Goal: Task Accomplishment & Management: Use online tool/utility

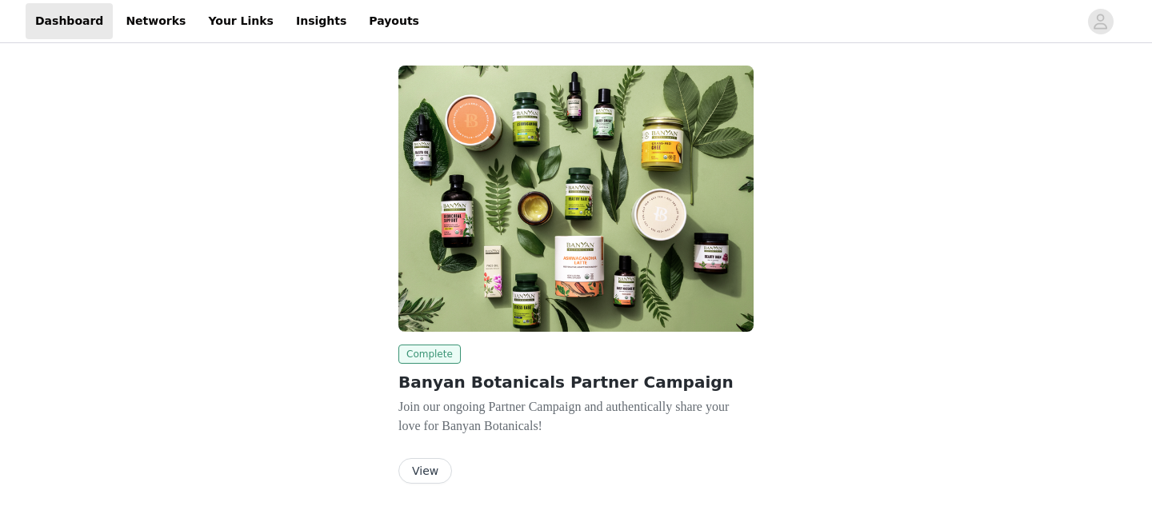
scroll to position [50, 0]
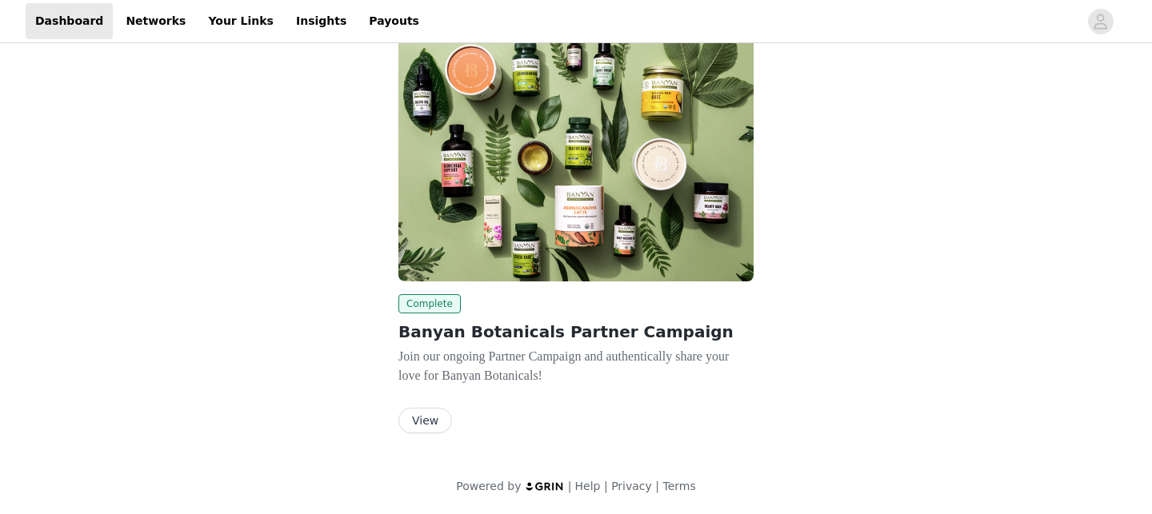
click at [419, 418] on button "View" at bounding box center [425, 421] width 54 height 26
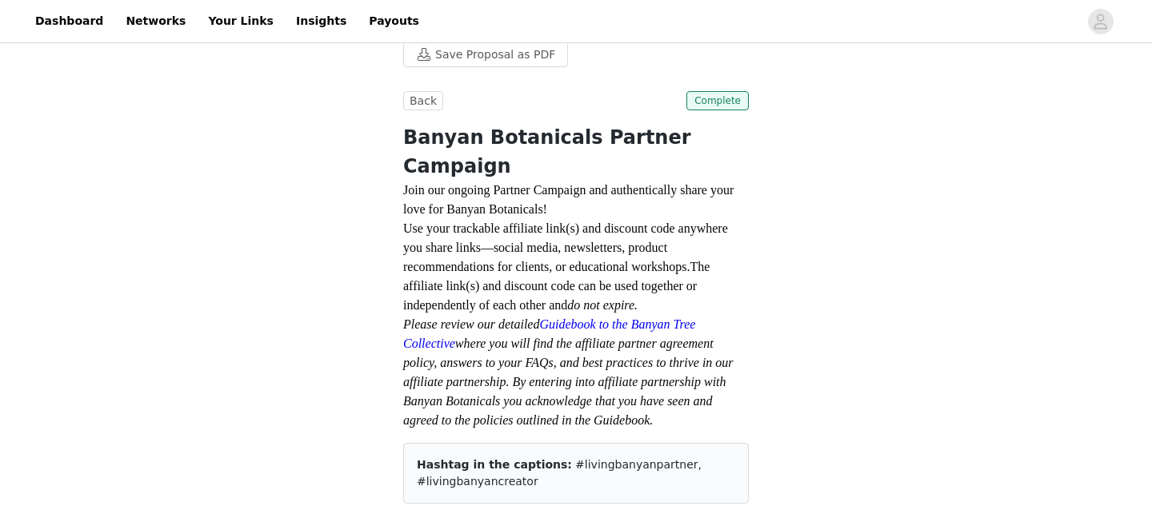
scroll to position [315, 0]
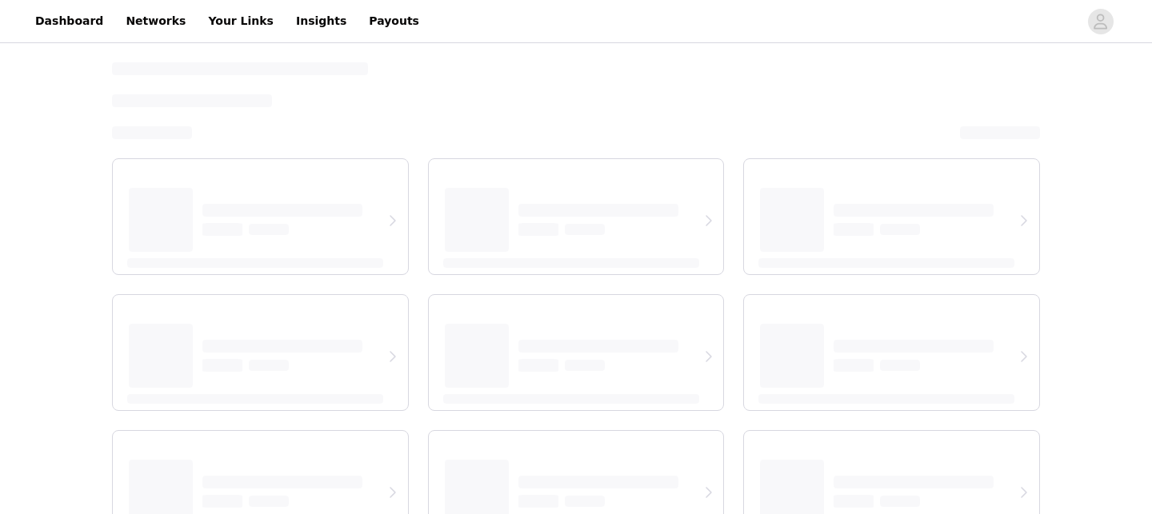
select select "12"
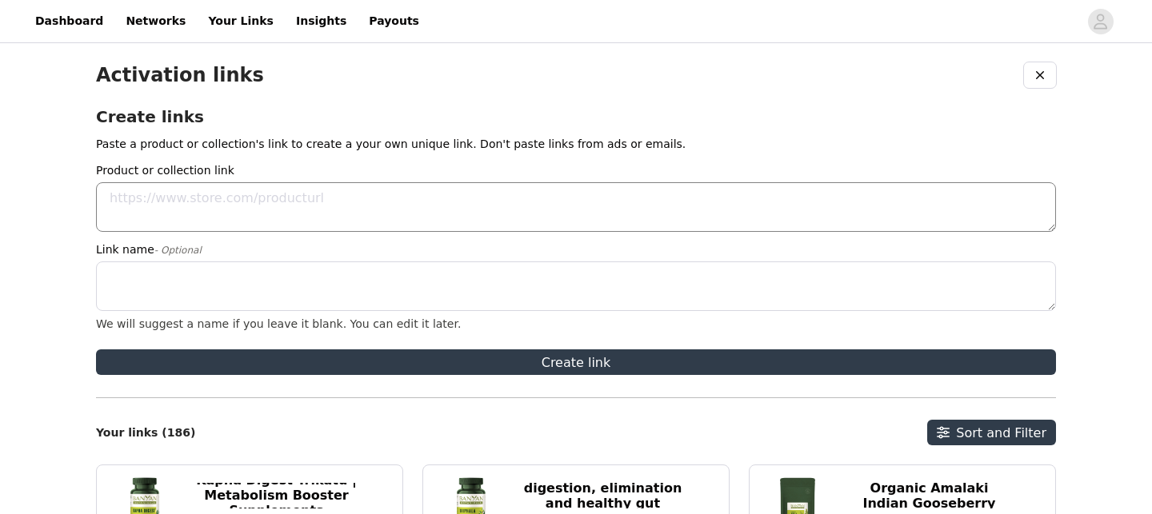
click at [303, 214] on textarea "Product or collection link" at bounding box center [576, 207] width 960 height 50
paste textarea "[URL][DOMAIN_NAME]"
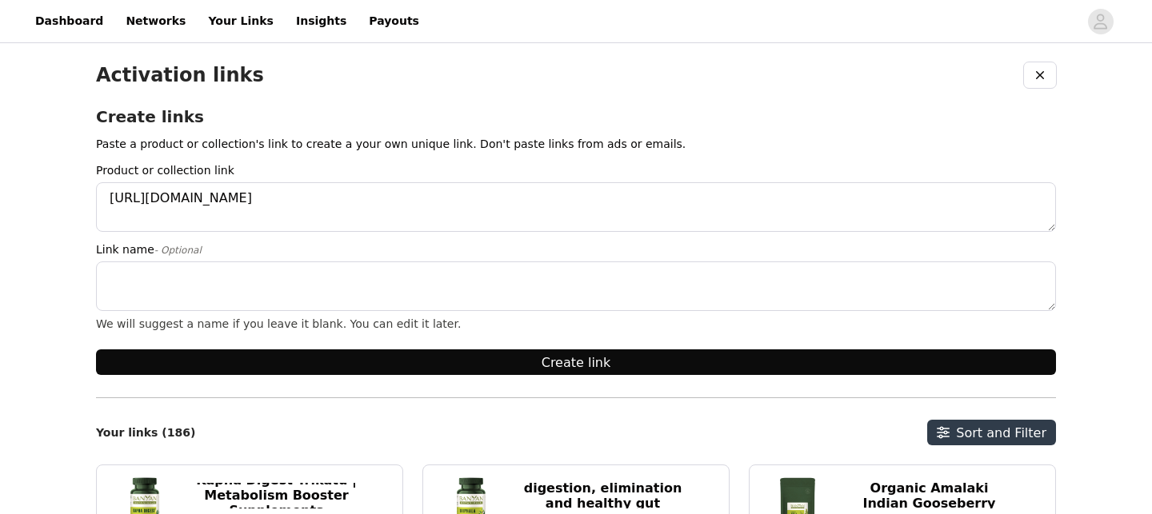
type textarea "[URL][DOMAIN_NAME]"
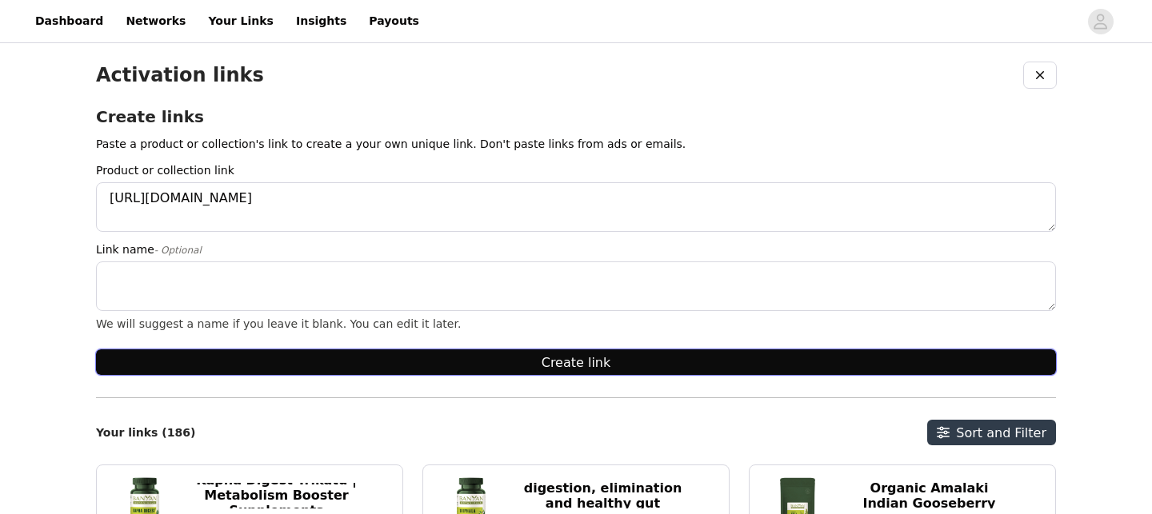
click at [513, 365] on button "Create link" at bounding box center [576, 363] width 960 height 26
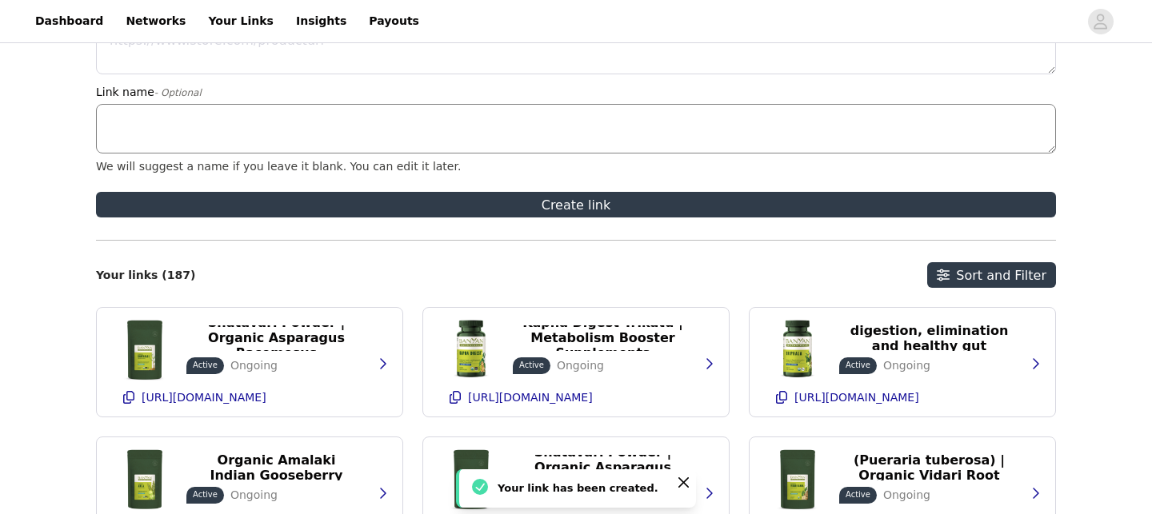
scroll to position [191, 0]
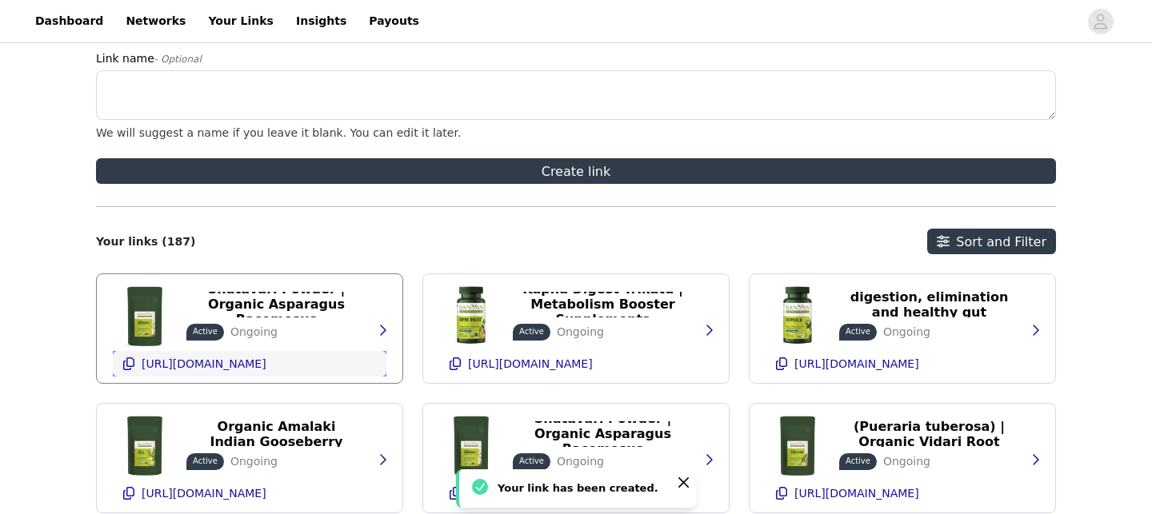
click at [126, 366] on icon "button" at bounding box center [128, 364] width 13 height 13
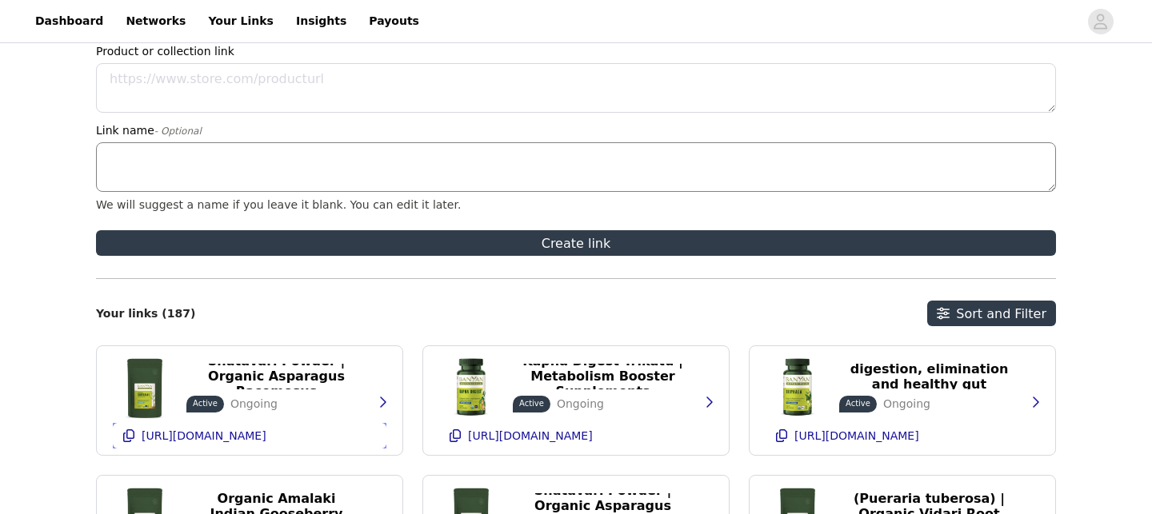
scroll to position [70, 0]
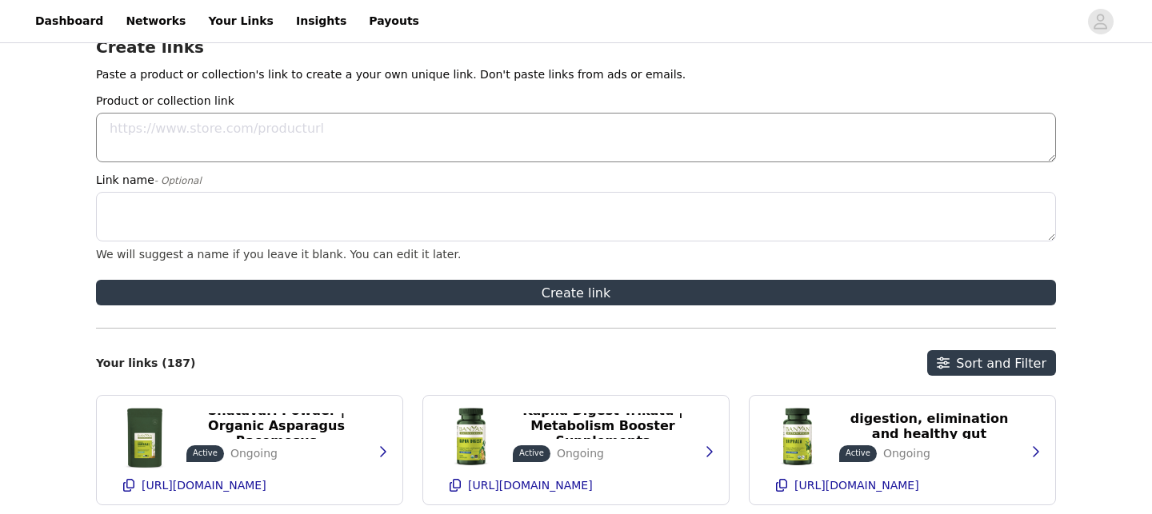
click at [244, 136] on textarea "Product or collection link" at bounding box center [576, 138] width 960 height 50
paste textarea "[URL][DOMAIN_NAME]"
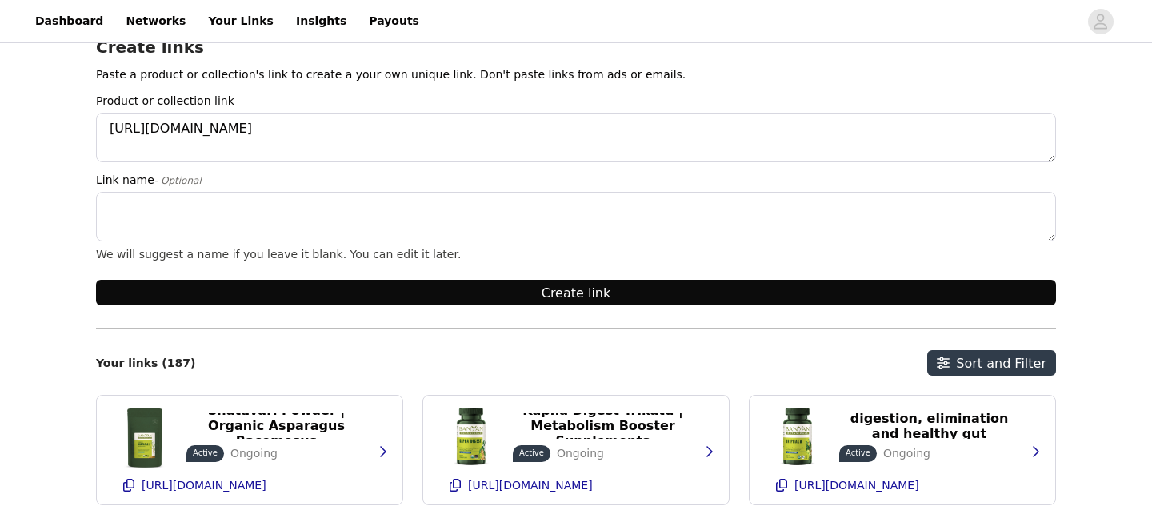
type textarea "[URL][DOMAIN_NAME]"
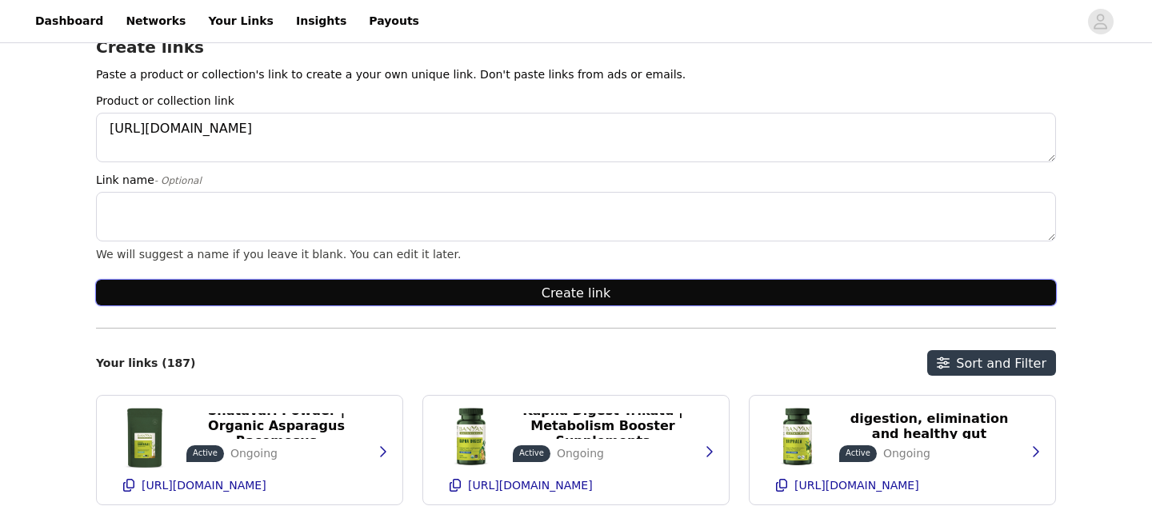
click at [503, 290] on button "Create link" at bounding box center [576, 293] width 960 height 26
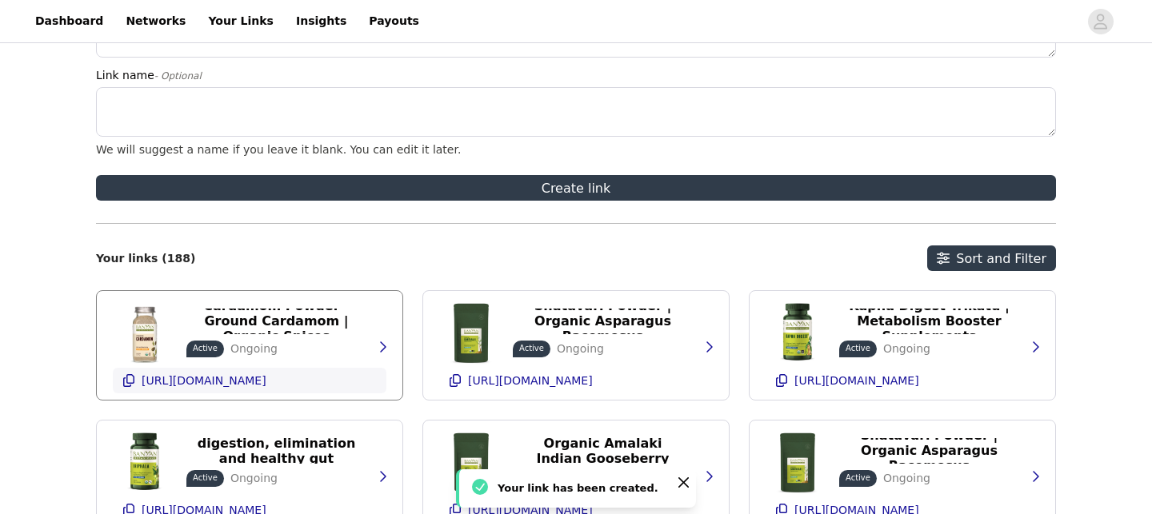
scroll to position [179, 0]
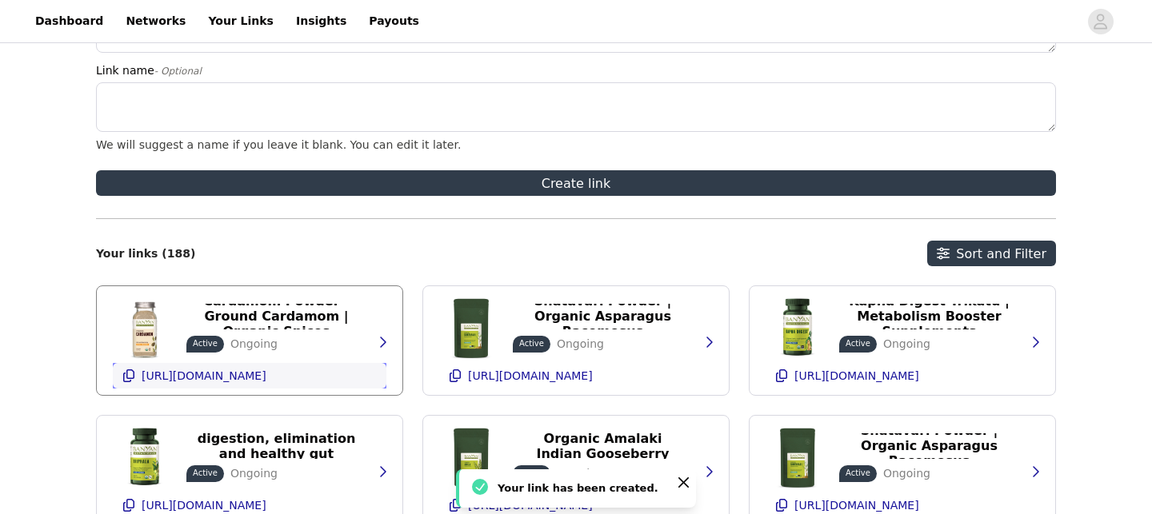
click at [127, 374] on icon "button" at bounding box center [128, 376] width 13 height 13
